Goal: Complete application form

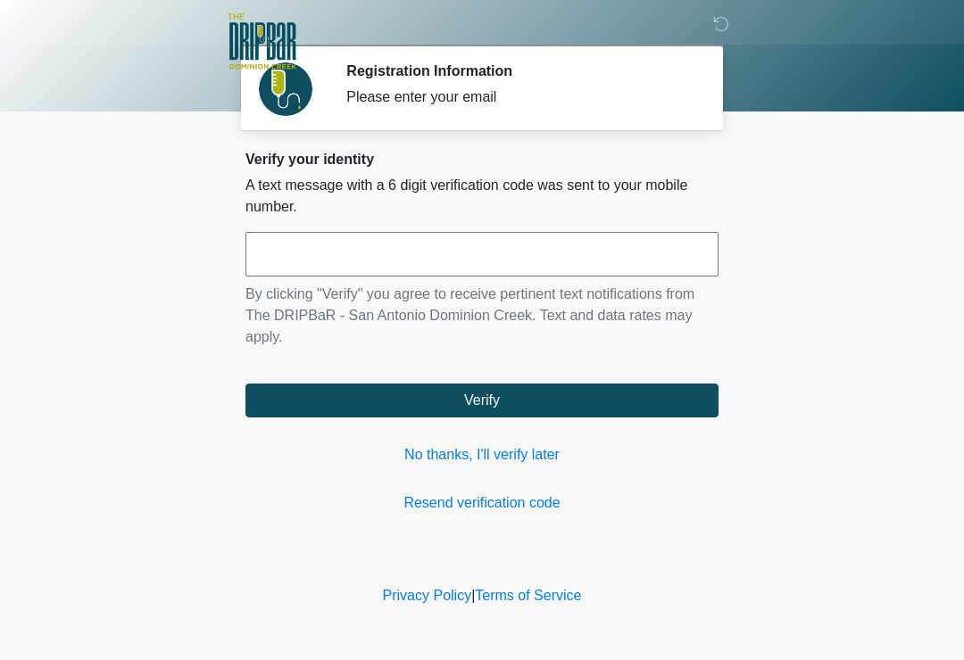
click at [564, 262] on input "text" at bounding box center [481, 254] width 473 height 45
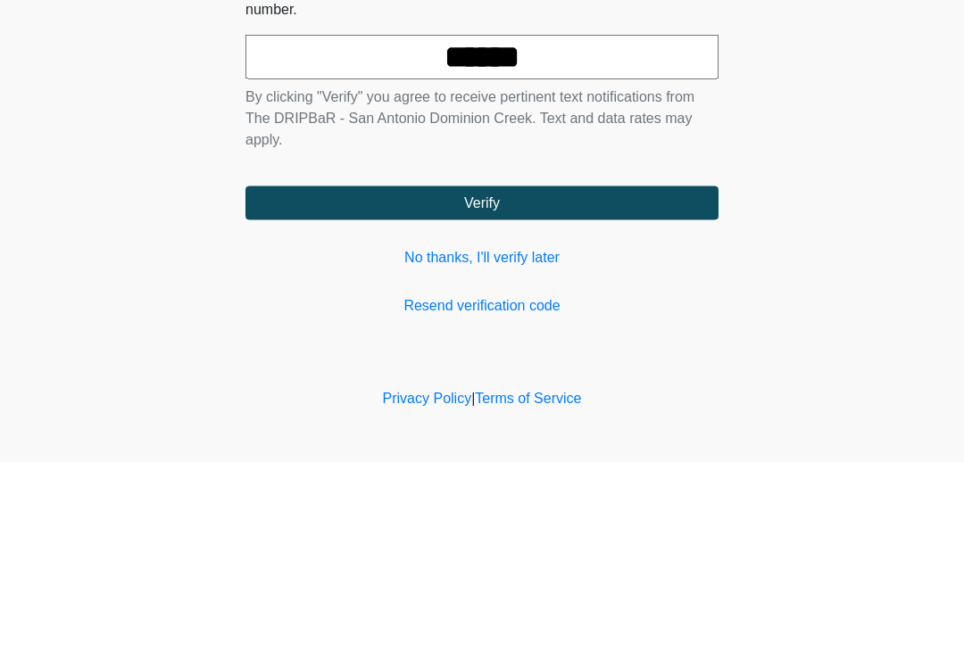
type input "******"
click at [655, 384] on button "Verify" at bounding box center [481, 401] width 473 height 34
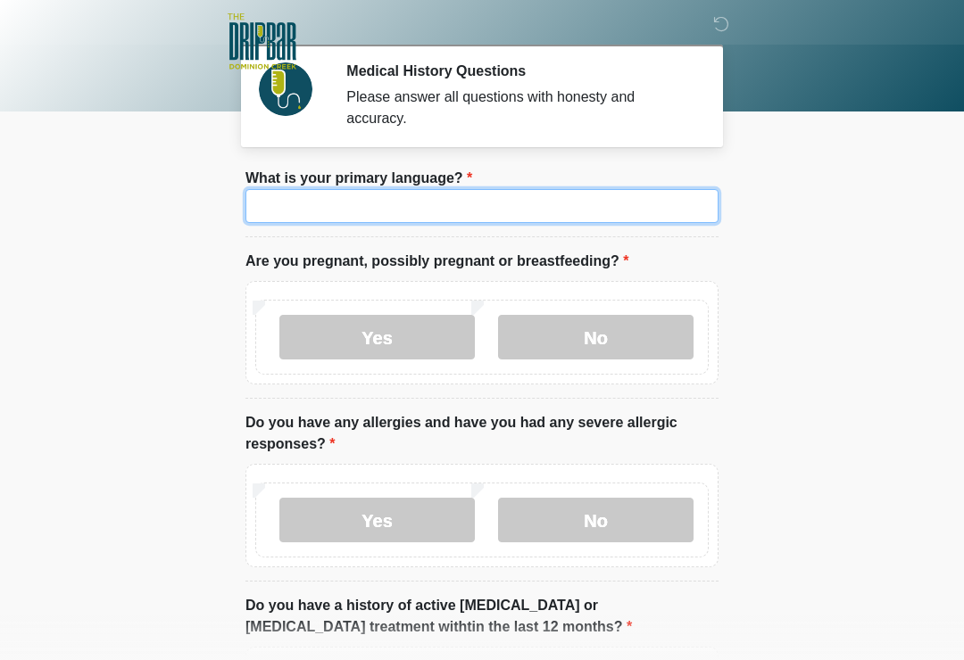
click at [651, 214] on input "What is your primary language?" at bounding box center [481, 206] width 473 height 34
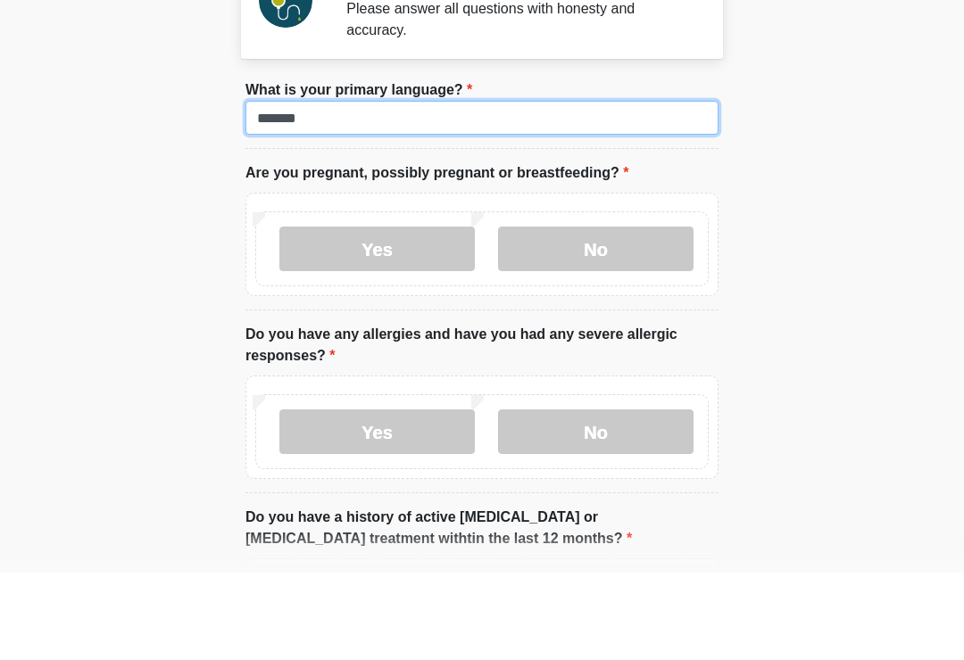
type input "*******"
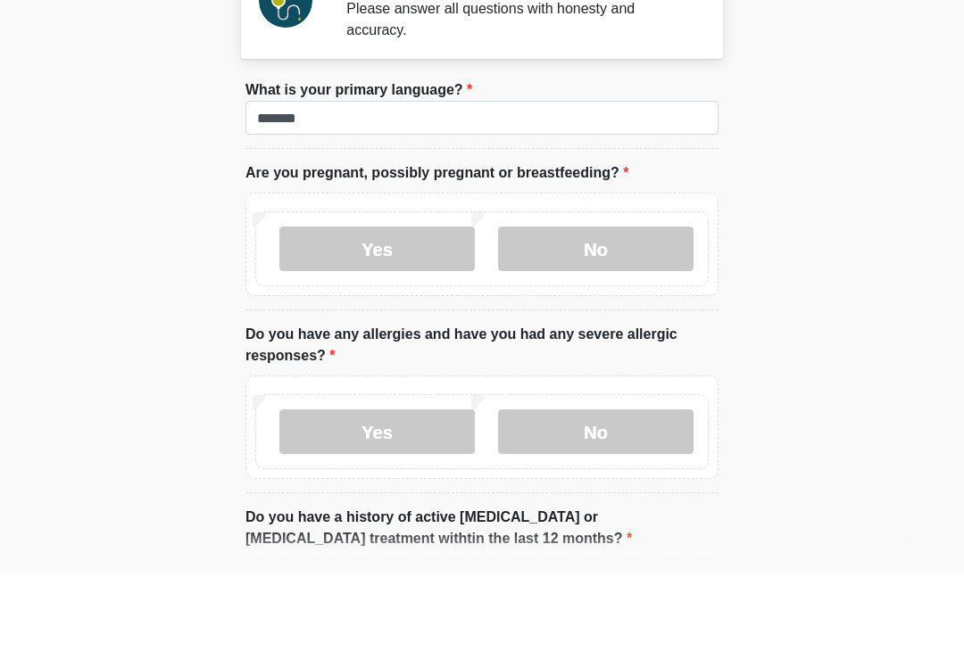
click at [613, 315] on label "No" at bounding box center [595, 337] width 195 height 45
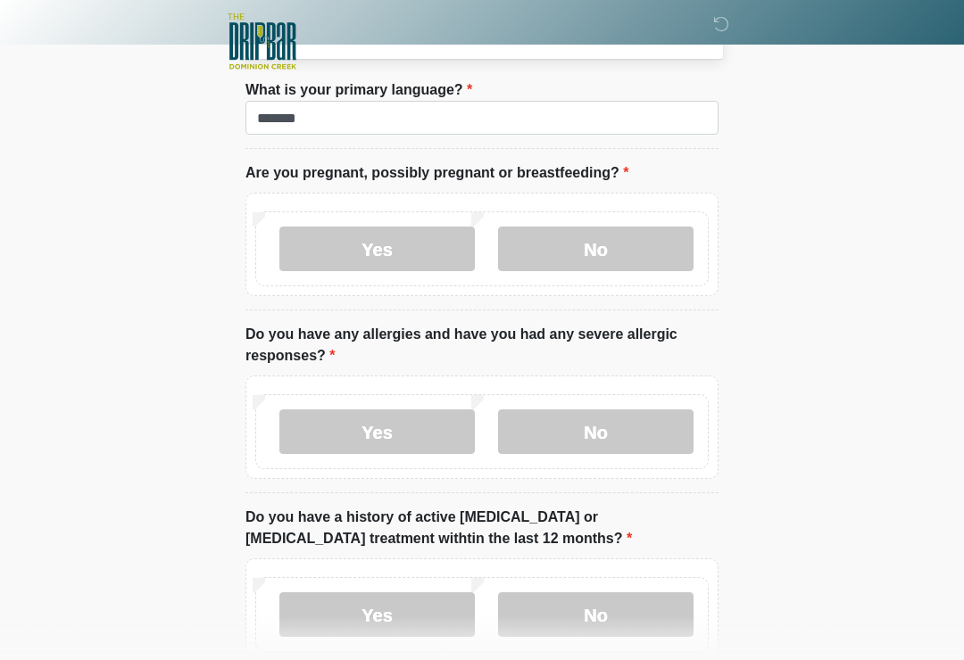
click at [407, 443] on label "Yes" at bounding box center [376, 432] width 195 height 45
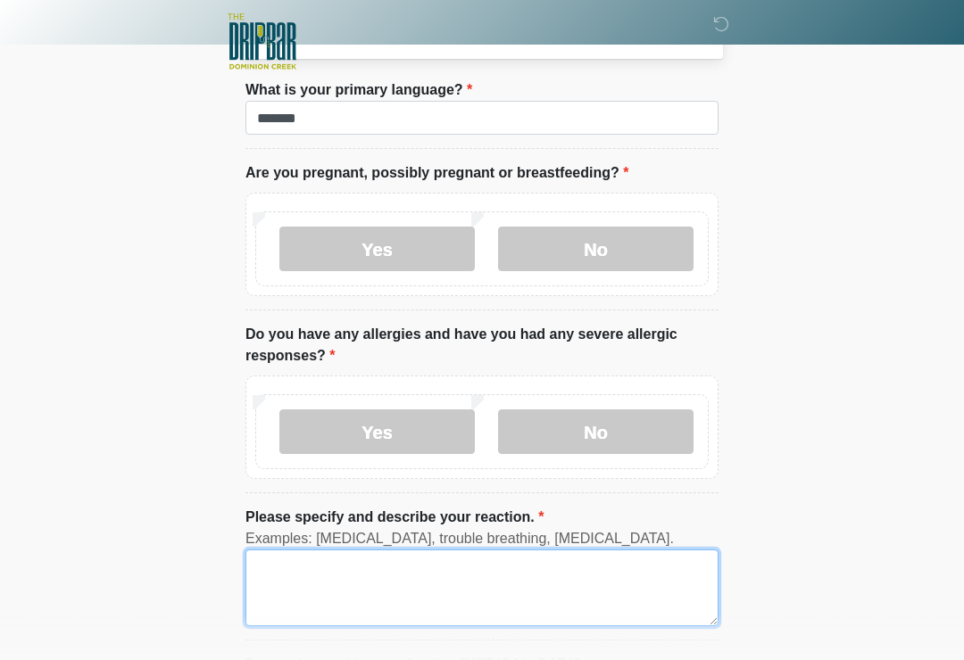
click at [606, 580] on textarea "Please specify and describe your reaction." at bounding box center [481, 588] width 473 height 77
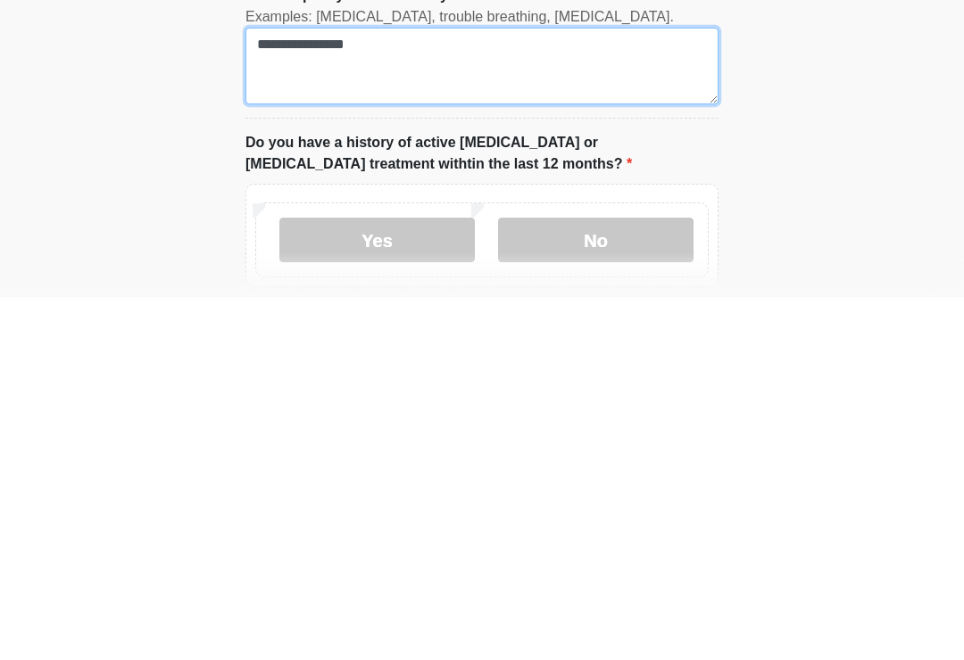
scroll to position [250, 0]
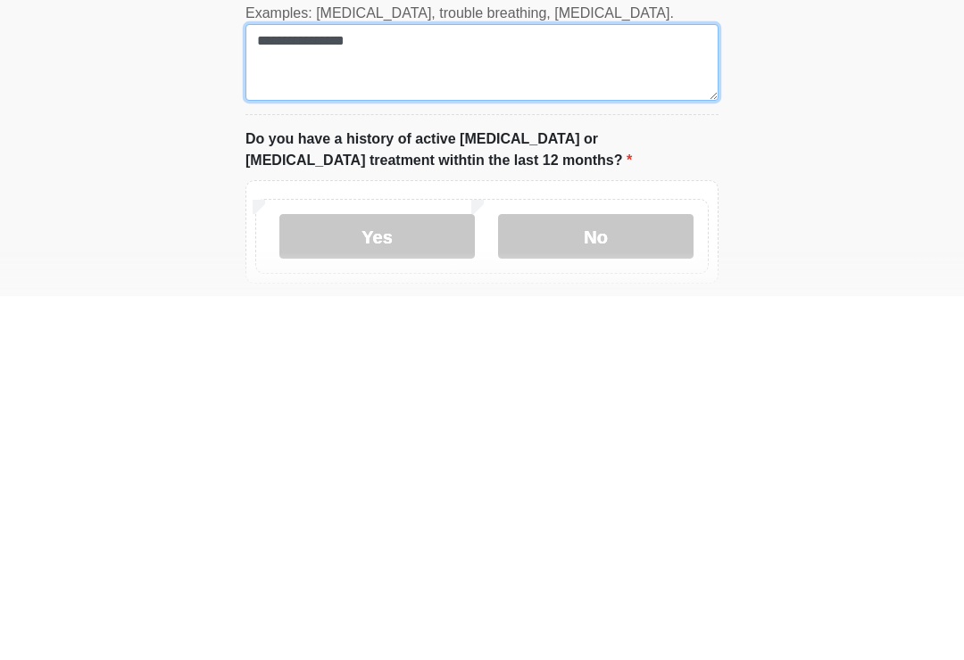
type textarea "**********"
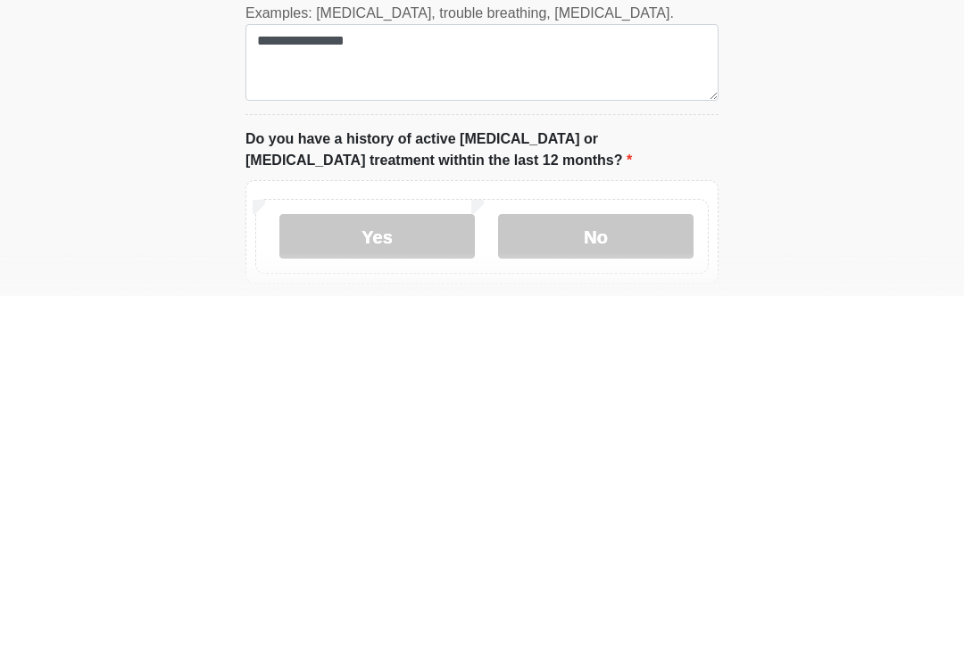
click at [650, 578] on label "No" at bounding box center [595, 600] width 195 height 45
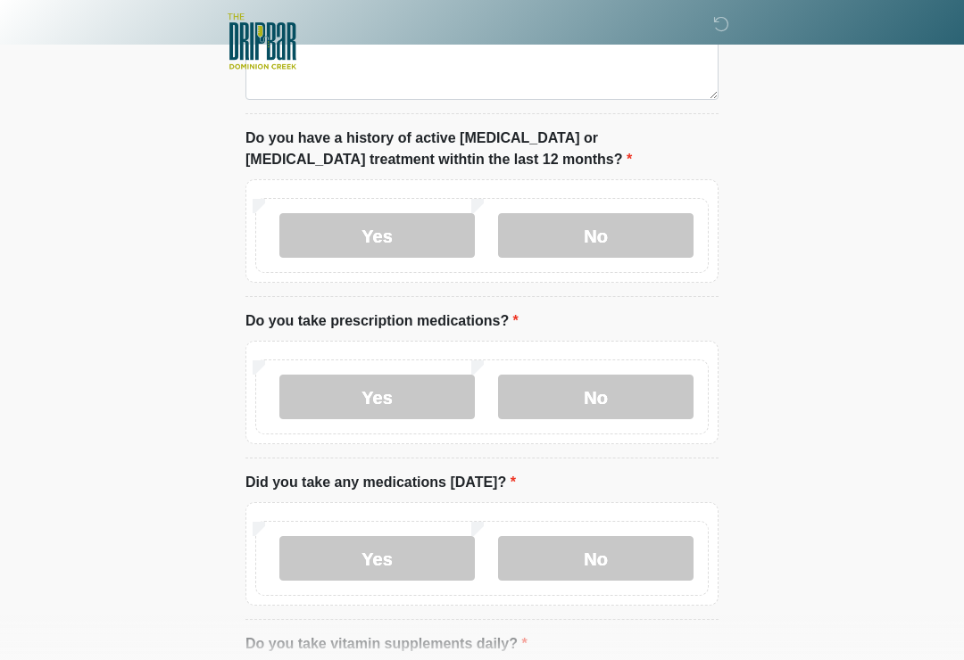
click at [414, 405] on label "Yes" at bounding box center [376, 397] width 195 height 45
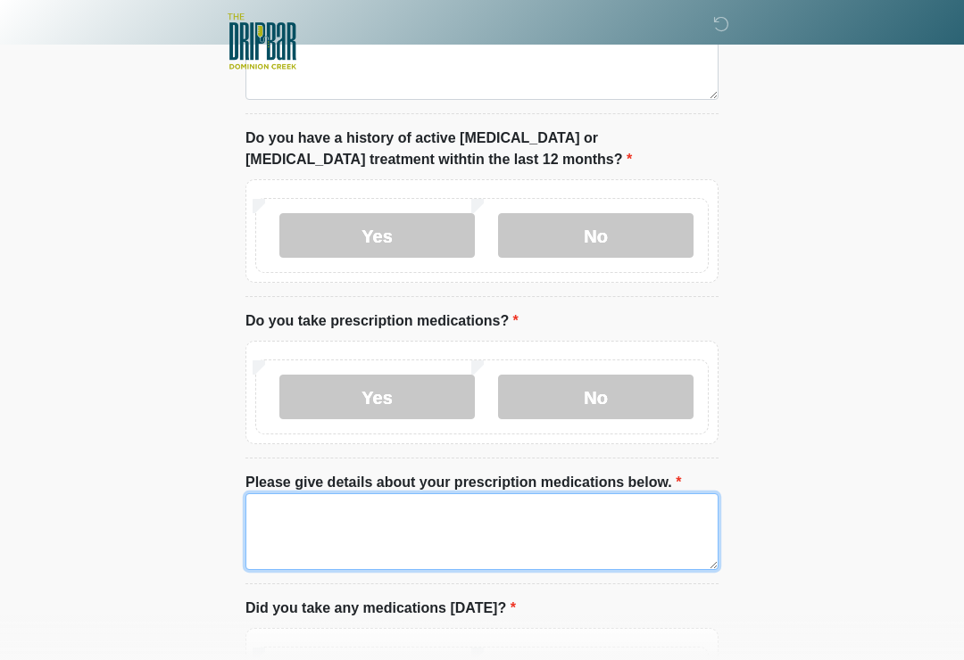
click at [633, 526] on textarea "Please give details about your prescription medications below." at bounding box center [481, 531] width 473 height 77
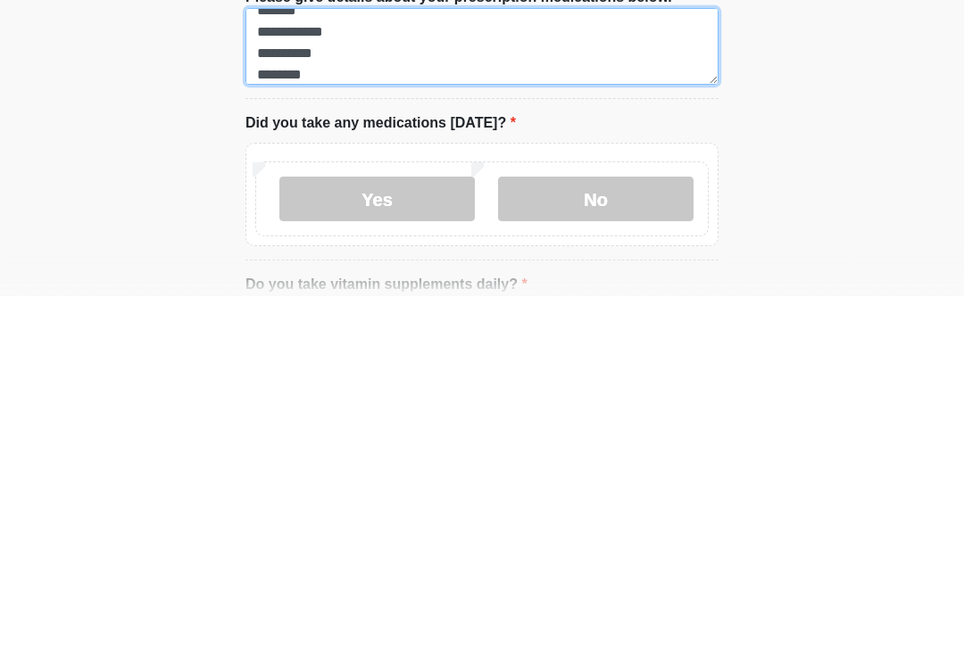
scroll to position [741, 0]
type textarea "**********"
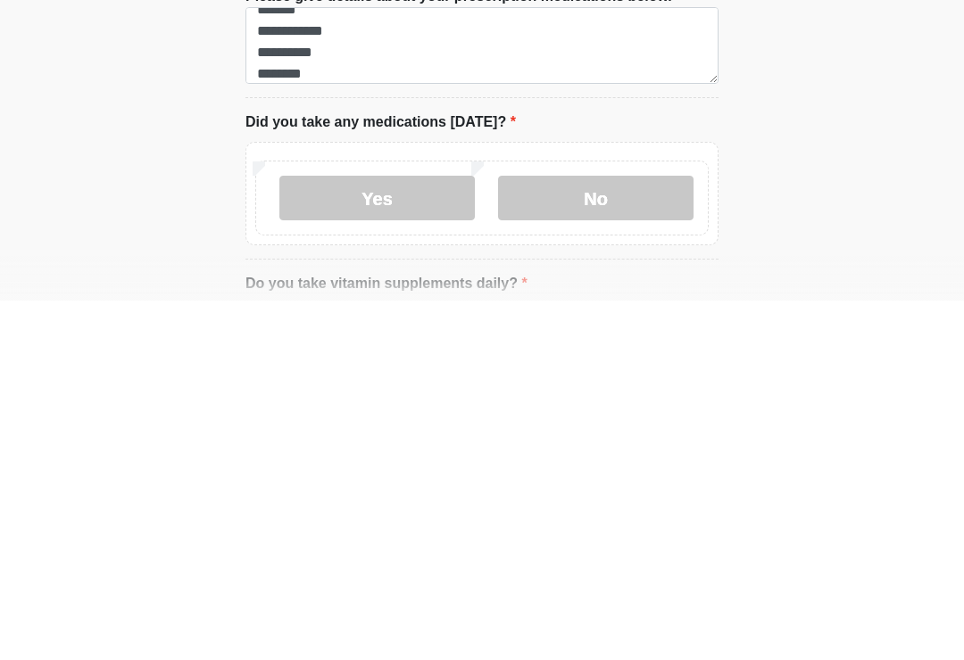
click at [410, 535] on label "Yes" at bounding box center [376, 557] width 195 height 45
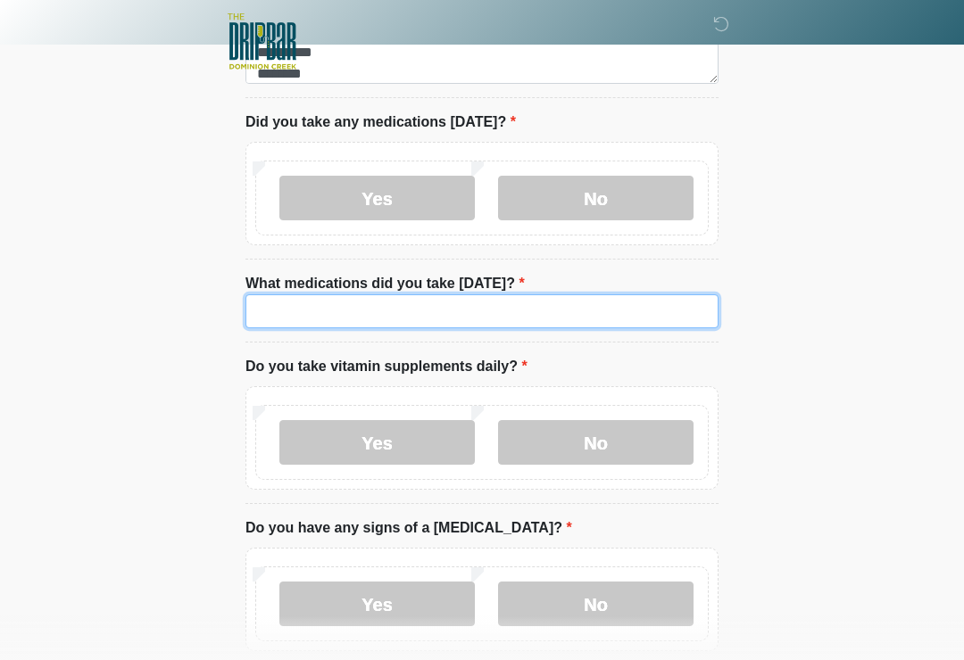
click at [635, 322] on input "What medications did you take [DATE]?" at bounding box center [481, 311] width 473 height 34
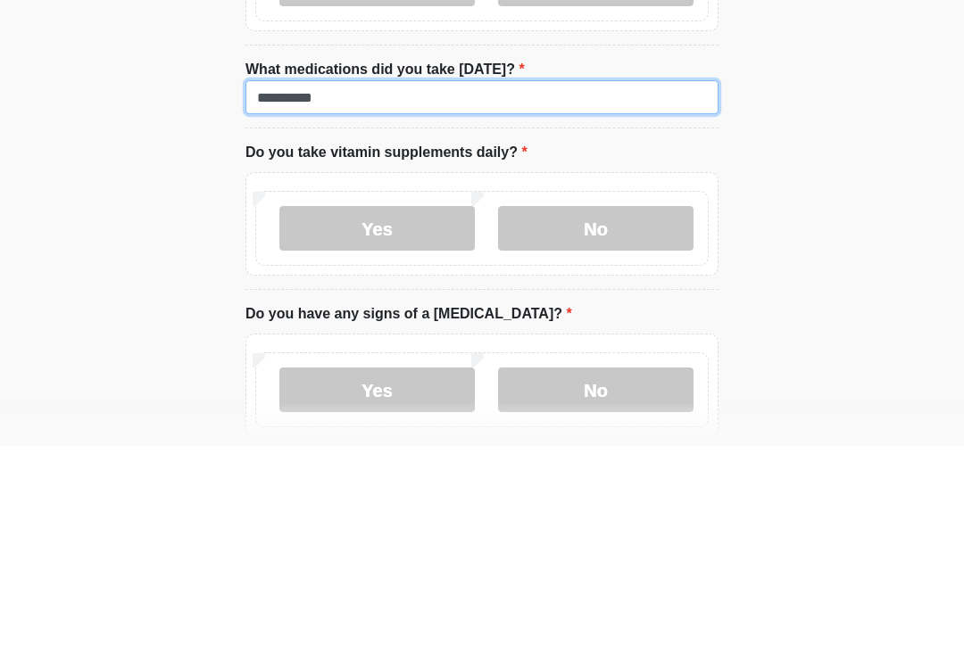
type input "**********"
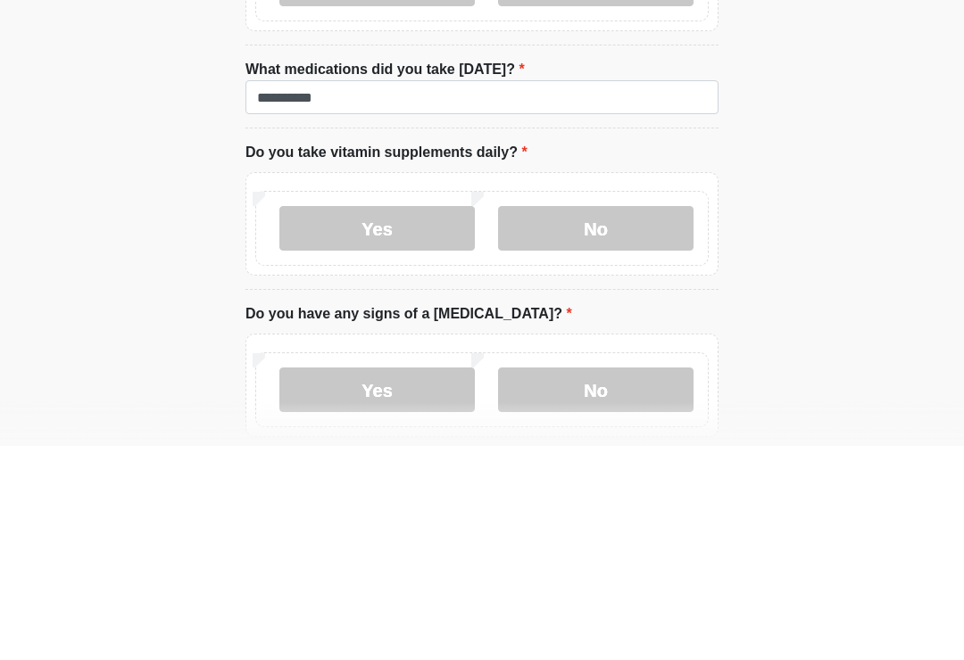
click at [644, 420] on label "No" at bounding box center [595, 442] width 195 height 45
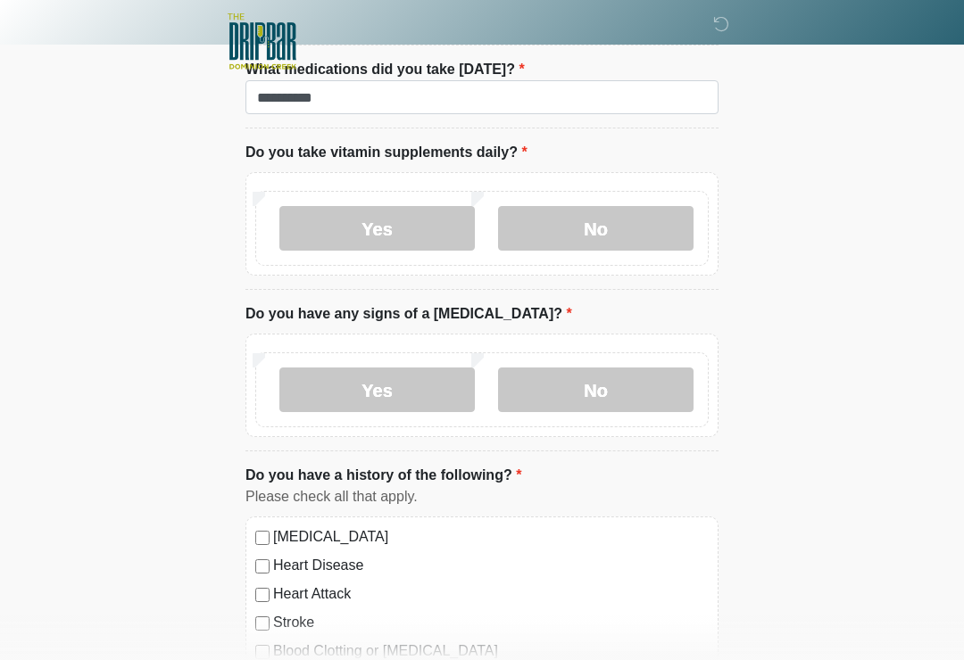
click at [617, 394] on label "No" at bounding box center [595, 390] width 195 height 45
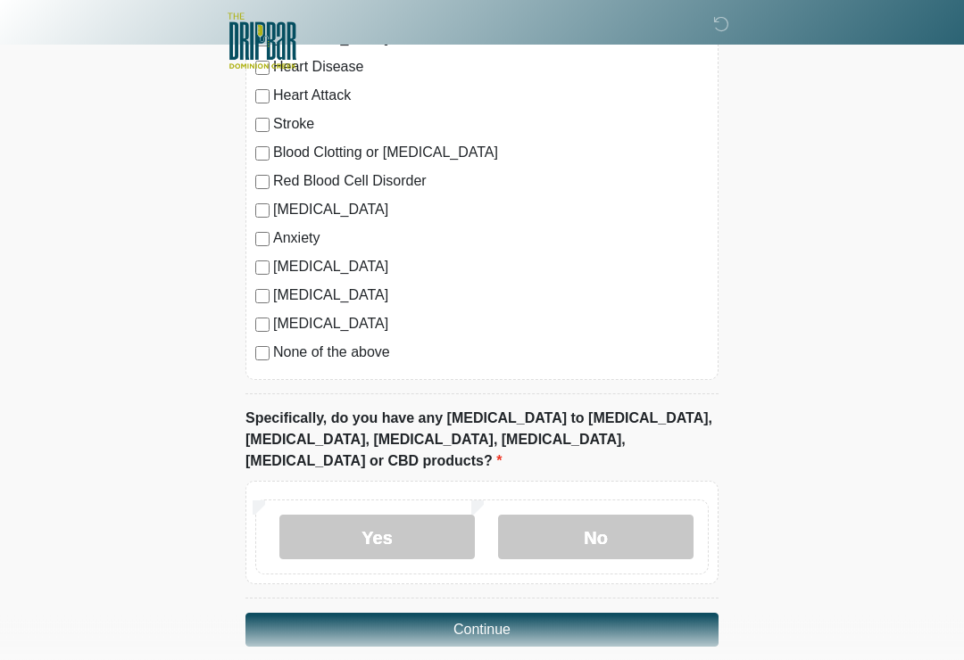
scroll to position [1814, 0]
click at [610, 515] on label "No" at bounding box center [595, 537] width 195 height 45
click at [633, 612] on button "Continue" at bounding box center [481, 629] width 473 height 34
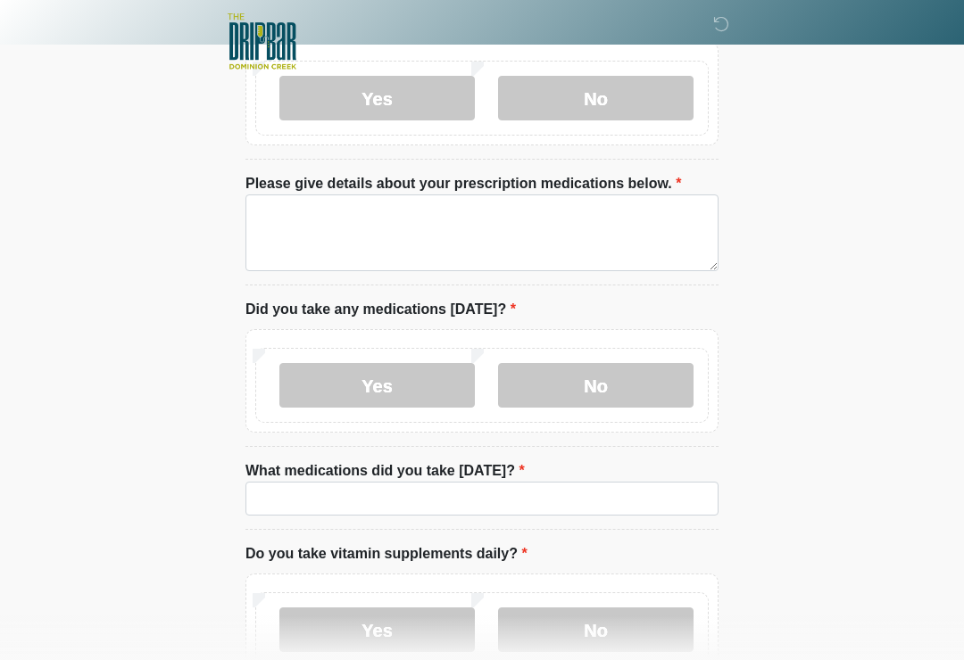
scroll to position [0, 0]
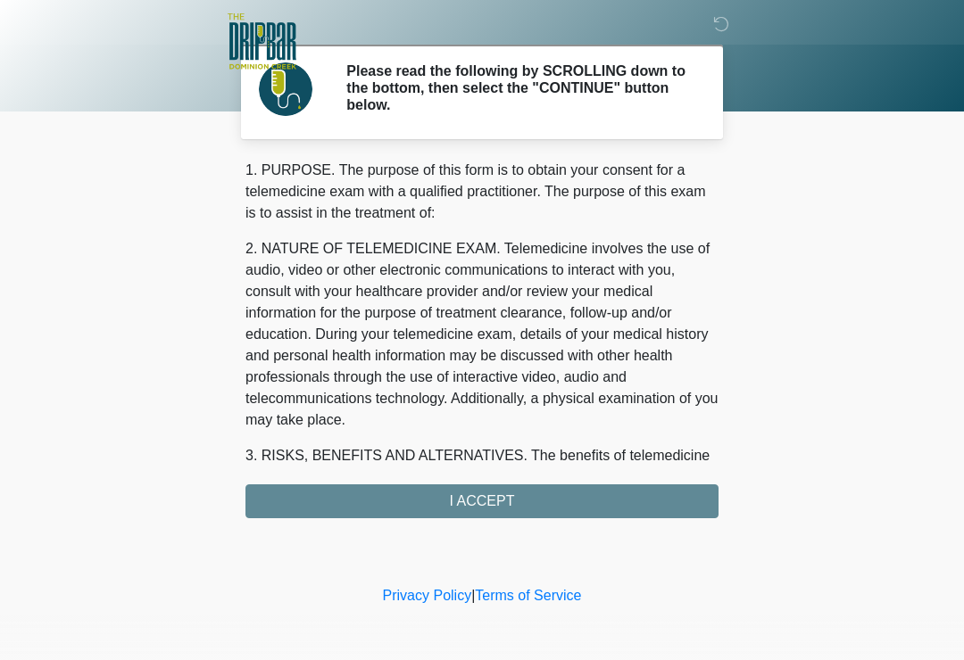
click at [628, 501] on div "1. PURPOSE. The purpose of this form is to obtain your consent for a telemedici…" at bounding box center [481, 339] width 473 height 359
click at [506, 495] on div "1. PURPOSE. The purpose of this form is to obtain your consent for a telemedici…" at bounding box center [481, 339] width 473 height 359
click at [483, 501] on div "1. PURPOSE. The purpose of this form is to obtain your consent for a telemedici…" at bounding box center [481, 339] width 473 height 359
click at [499, 501] on div "1. PURPOSE. The purpose of this form is to obtain your consent for a telemedici…" at bounding box center [481, 339] width 473 height 359
click at [498, 501] on div "1. PURPOSE. The purpose of this form is to obtain your consent for a telemedici…" at bounding box center [481, 339] width 473 height 359
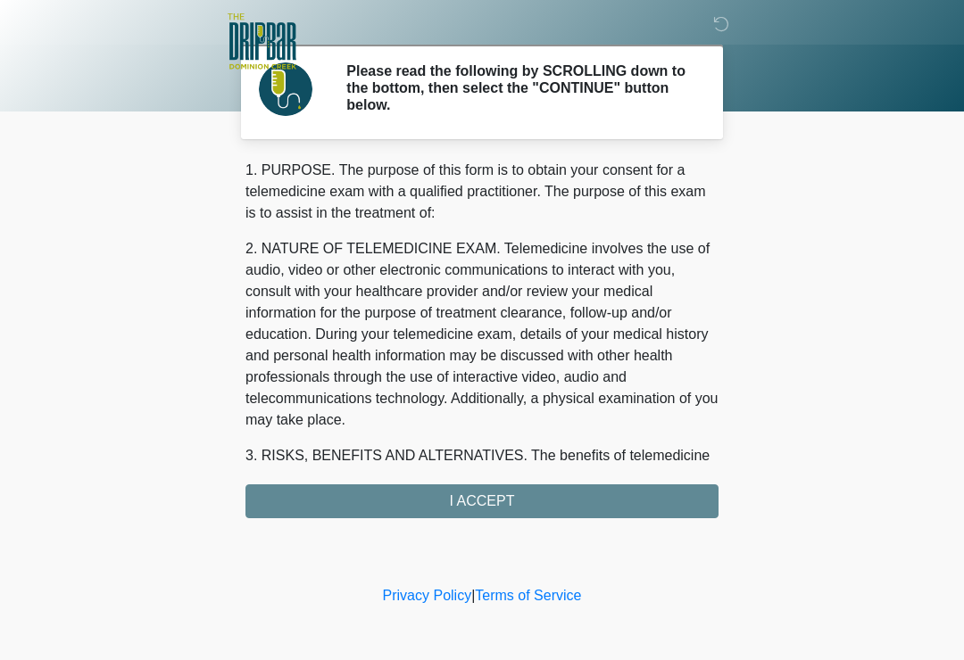
click at [509, 496] on div "1. PURPOSE. The purpose of this form is to obtain your consent for a telemedici…" at bounding box center [481, 339] width 473 height 359
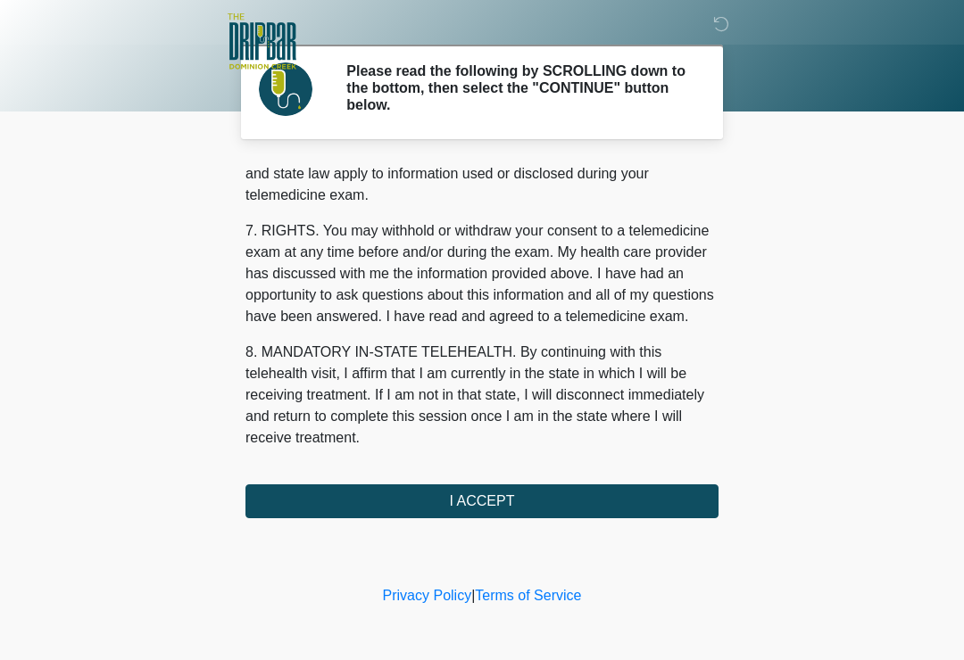
click at [550, 501] on button "I ACCEPT" at bounding box center [481, 501] width 473 height 34
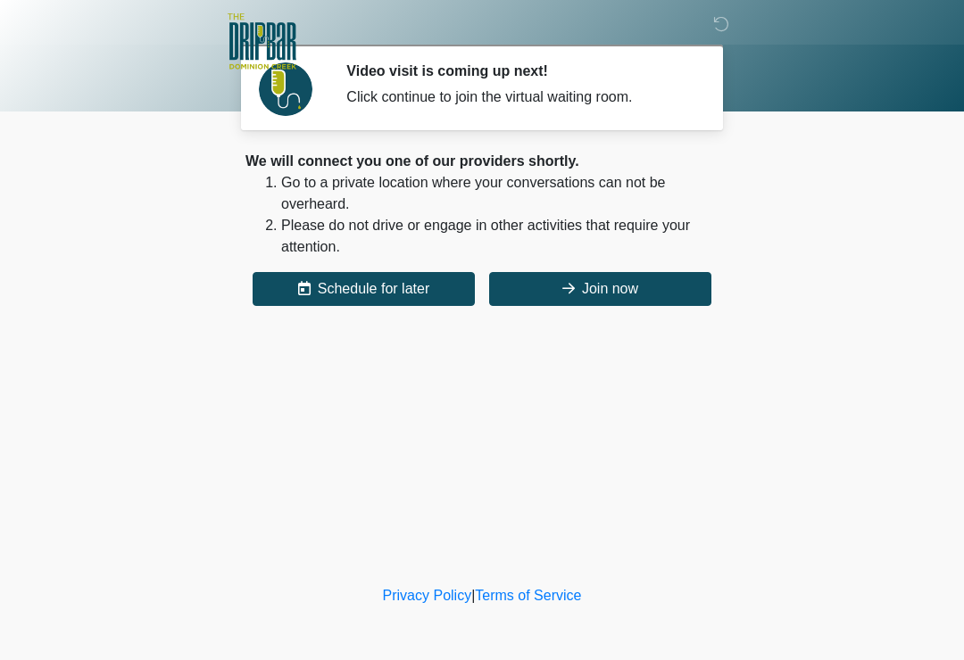
click at [659, 286] on button "Join now" at bounding box center [600, 289] width 222 height 34
